Goal: Task Accomplishment & Management: Manage account settings

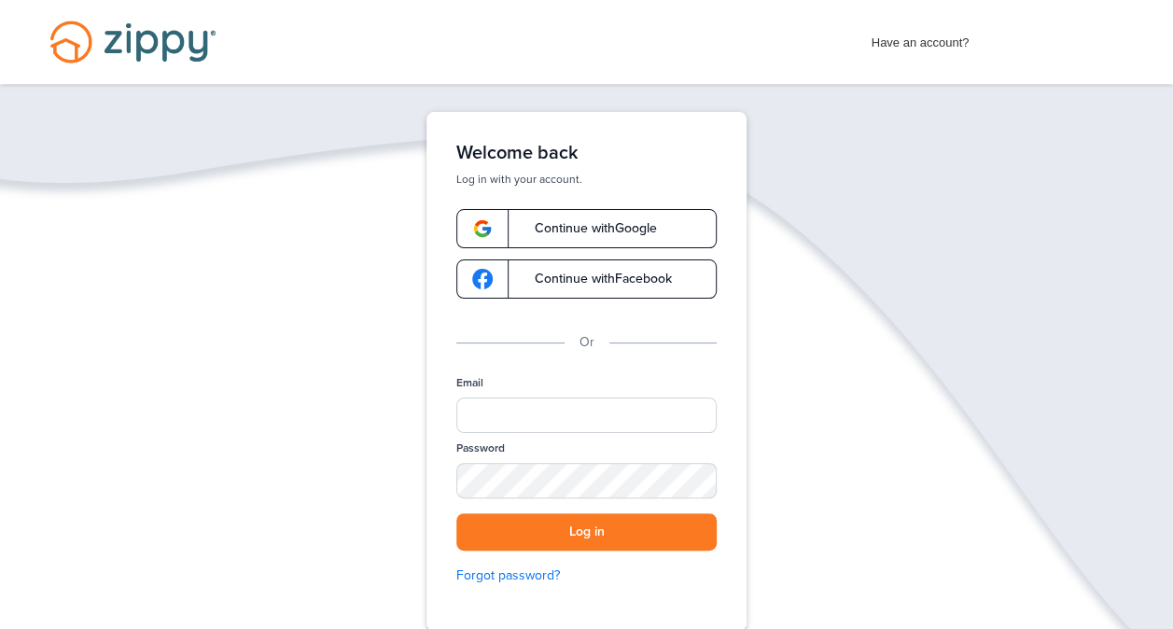
click at [608, 230] on span "Continue with Google" at bounding box center [586, 228] width 141 height 13
click at [508, 418] on input "Email" at bounding box center [586, 415] width 260 height 35
type input "*"
type input "**********"
click at [700, 474] on div "SHOW" at bounding box center [693, 482] width 41 height 18
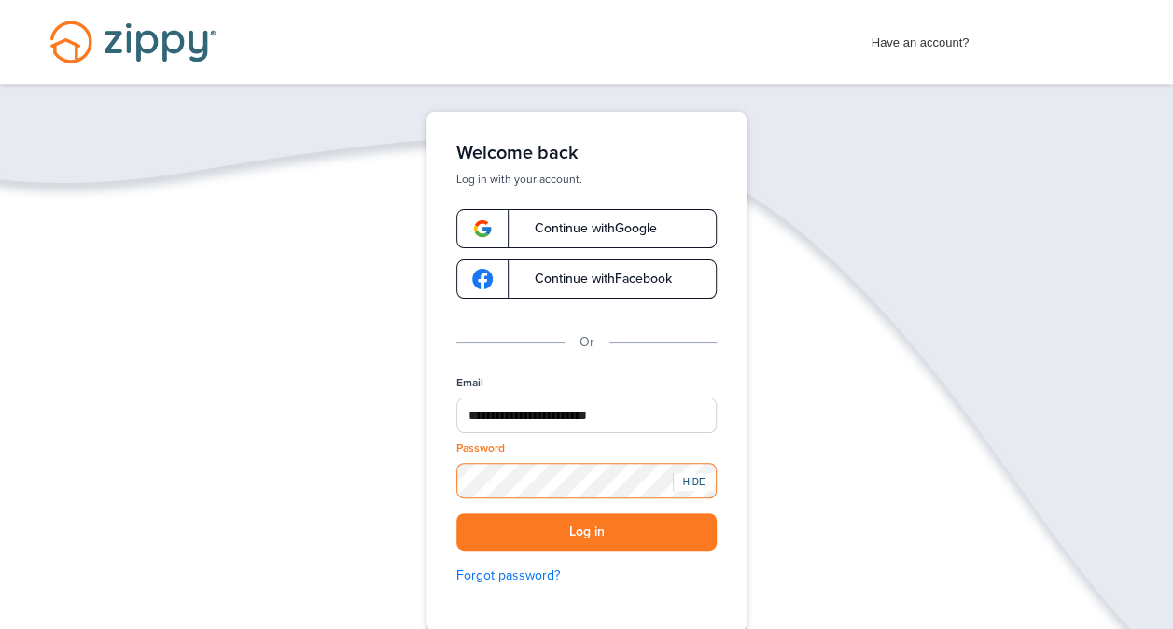
click at [456, 513] on button "Log in" at bounding box center [586, 532] width 260 height 38
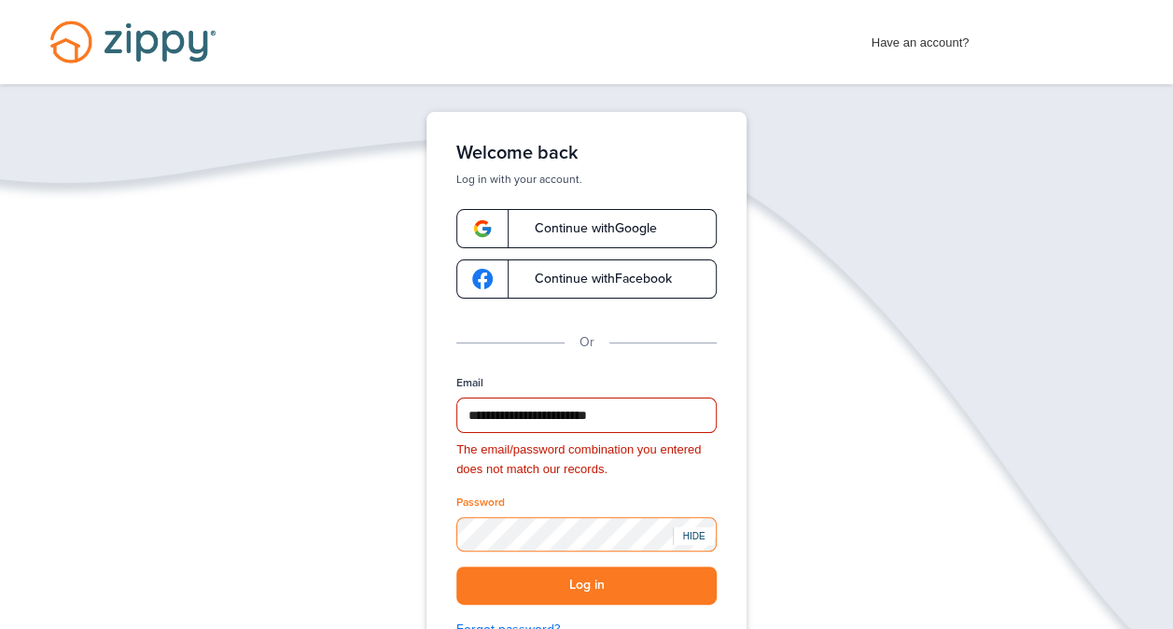
click at [456, 567] on button "Log in" at bounding box center [586, 586] width 260 height 38
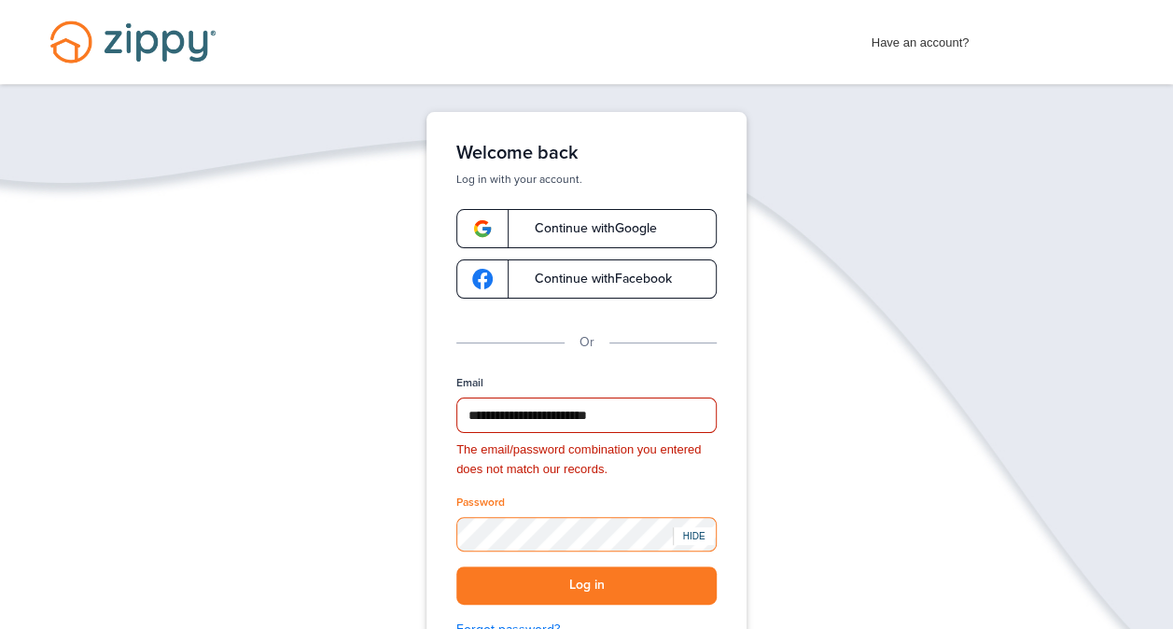
click at [456, 567] on button "Log in" at bounding box center [586, 586] width 260 height 38
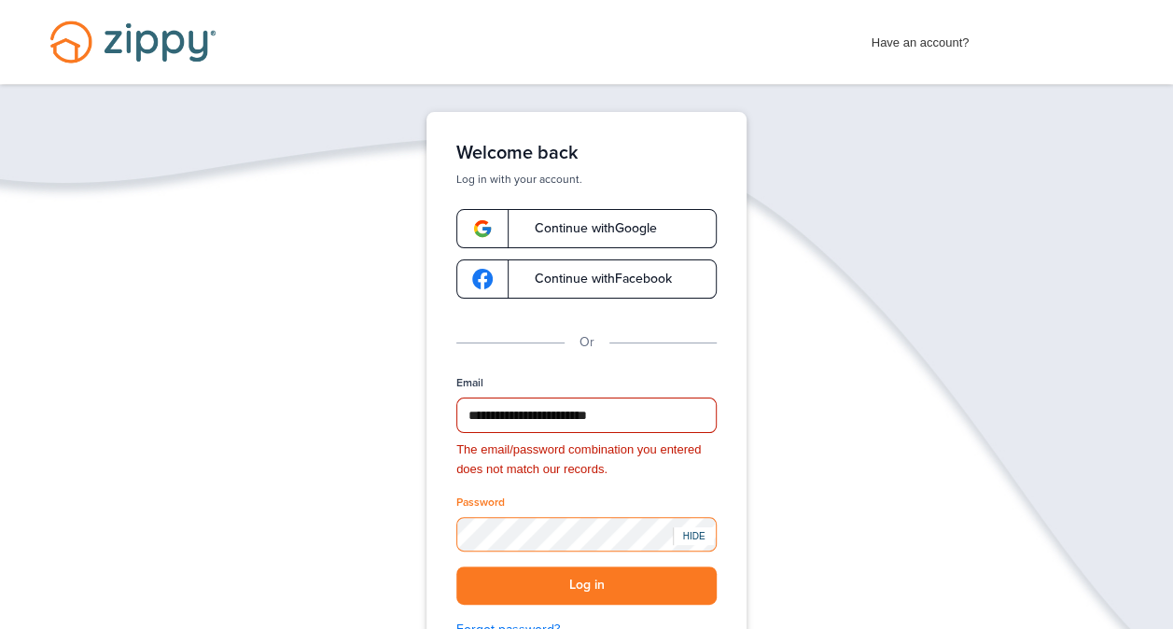
click at [456, 567] on button "Log in" at bounding box center [586, 586] width 260 height 38
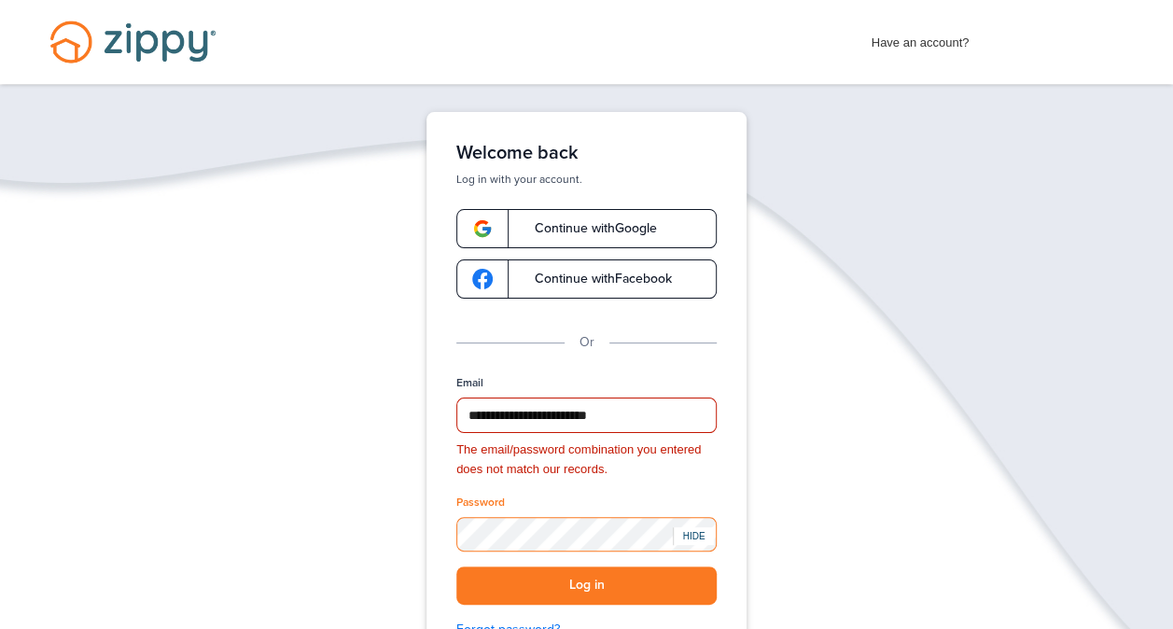
click at [456, 567] on button "Log in" at bounding box center [586, 586] width 260 height 38
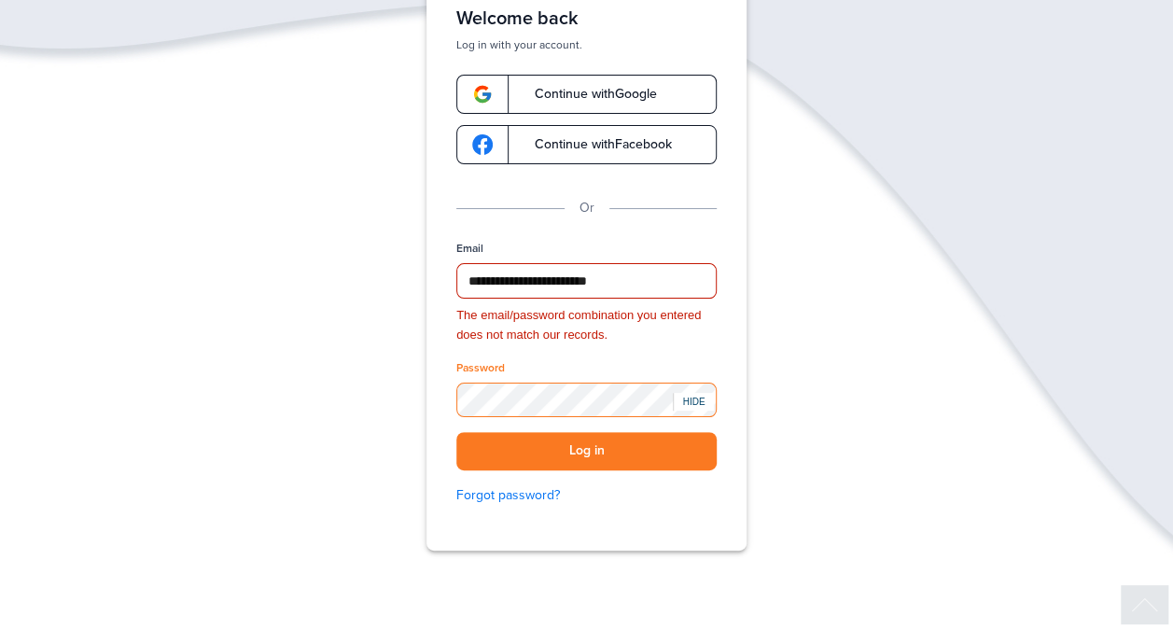
scroll to position [136, 0]
